Goal: Task Accomplishment & Management: Manage account settings

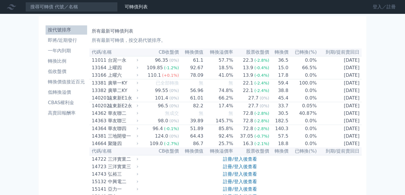
click at [371, 6] on link "登入／註冊" at bounding box center [384, 6] width 32 height 9
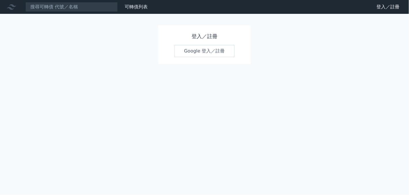
click at [211, 52] on link "Google 登入／註冊" at bounding box center [204, 51] width 60 height 12
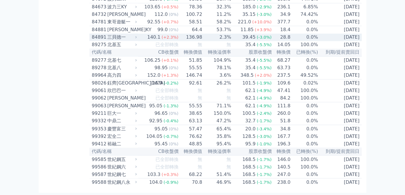
scroll to position [3230, 0]
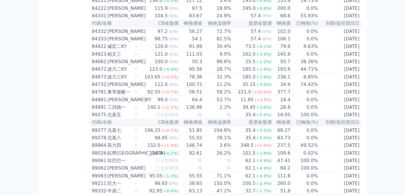
scroll to position [3288, 0]
